Goal: Task Accomplishment & Management: Use online tool/utility

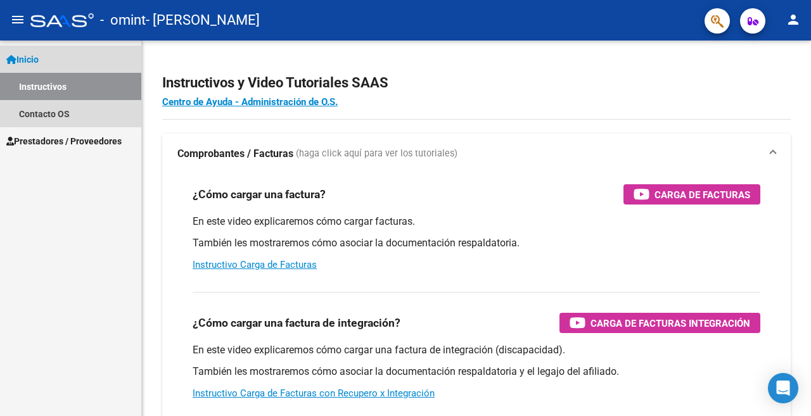
click at [36, 59] on span "Inicio" at bounding box center [22, 60] width 32 height 14
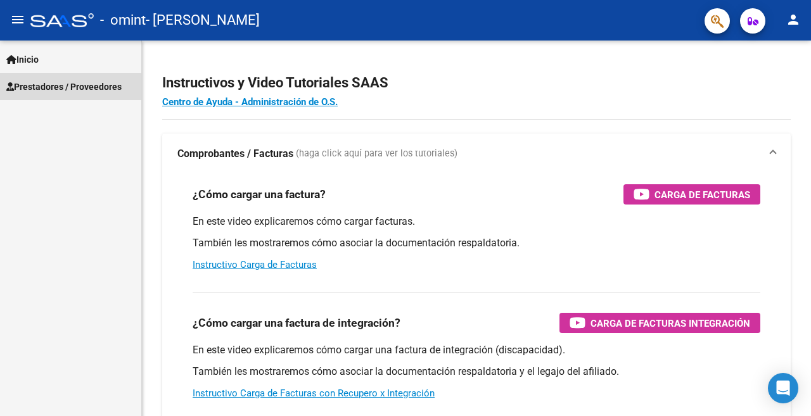
click at [36, 89] on span "Prestadores / Proveedores" at bounding box center [63, 87] width 115 height 14
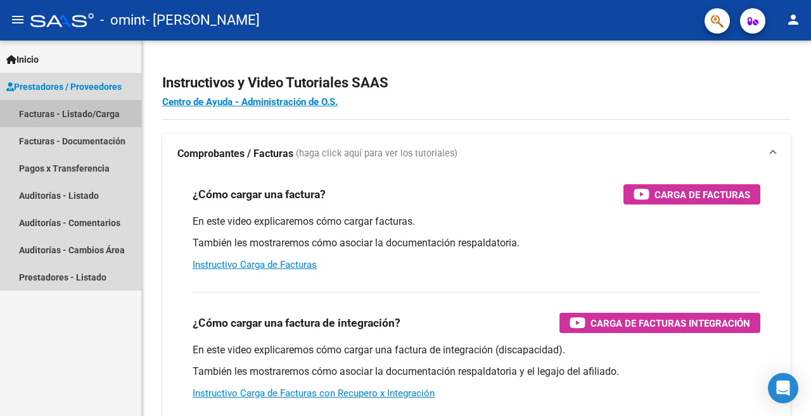
click at [60, 122] on link "Facturas - Listado/Carga" at bounding box center [70, 113] width 141 height 27
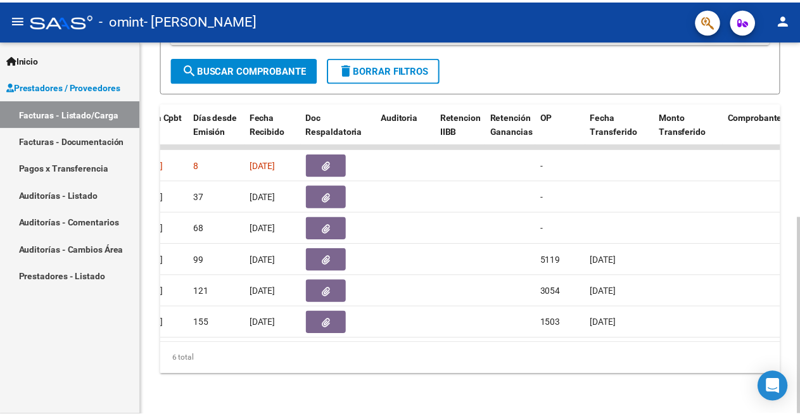
scroll to position [0, 708]
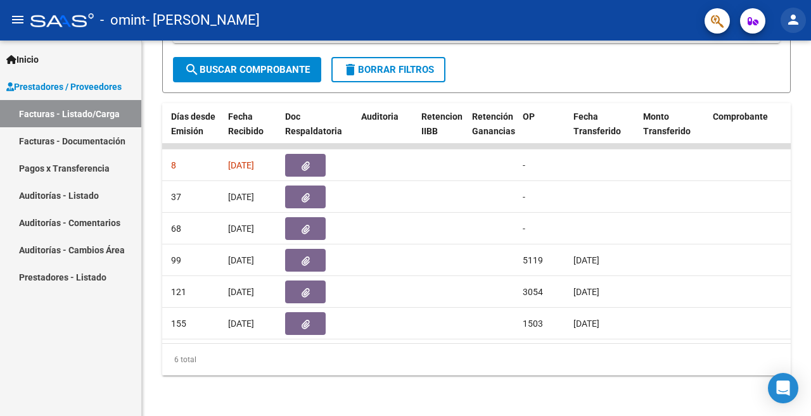
click at [795, 32] on button "person" at bounding box center [793, 20] width 25 height 25
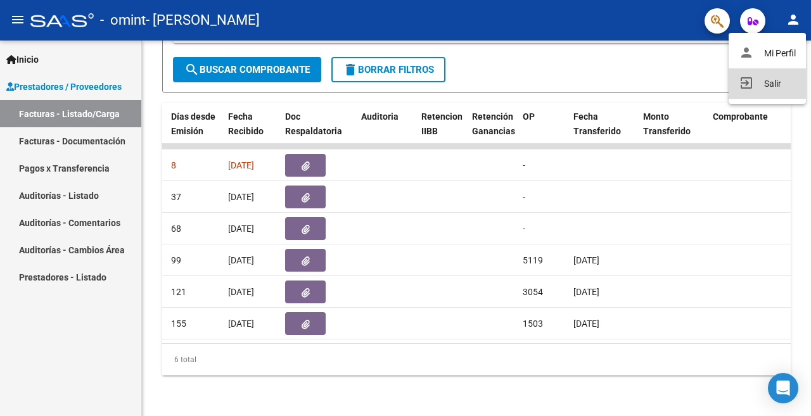
click at [770, 87] on button "exit_to_app Salir" at bounding box center [767, 83] width 77 height 30
